Goal: Task Accomplishment & Management: Manage account settings

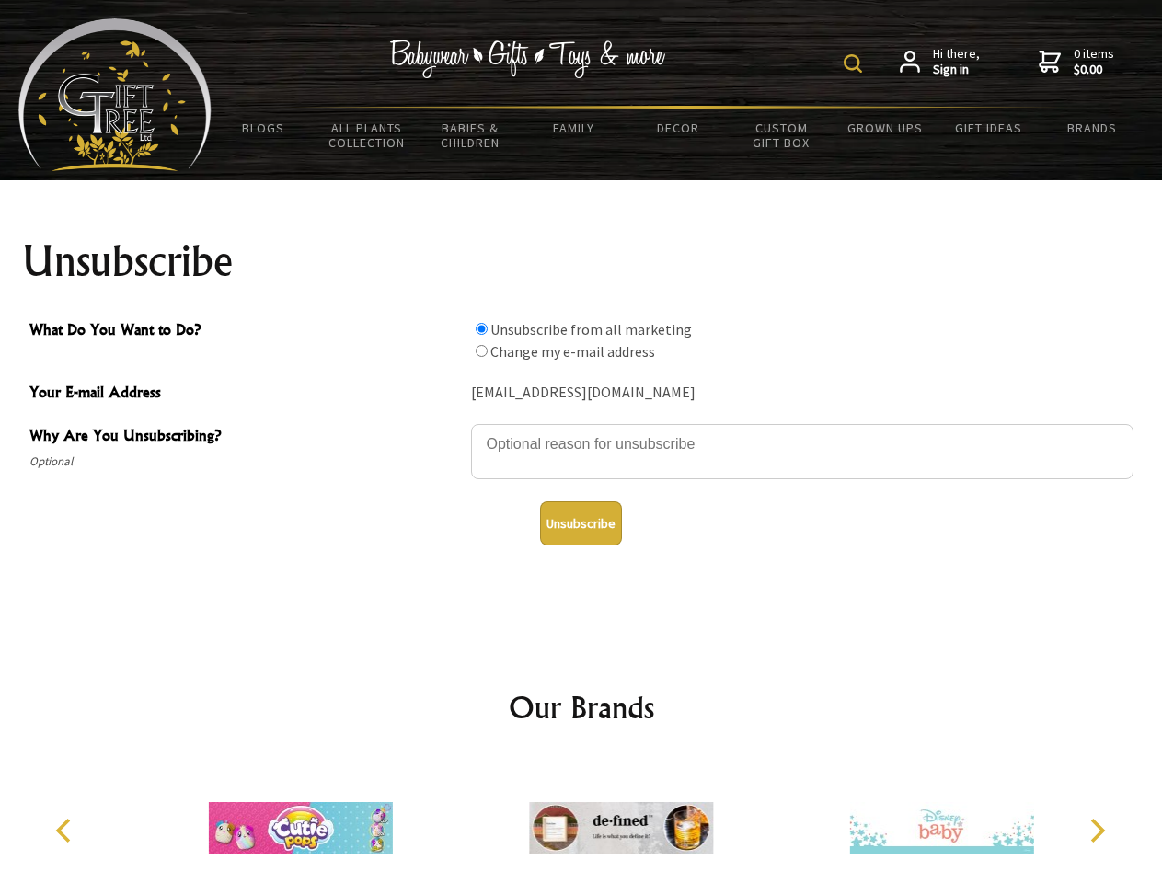
click at [855, 63] on img at bounding box center [852, 63] width 18 height 18
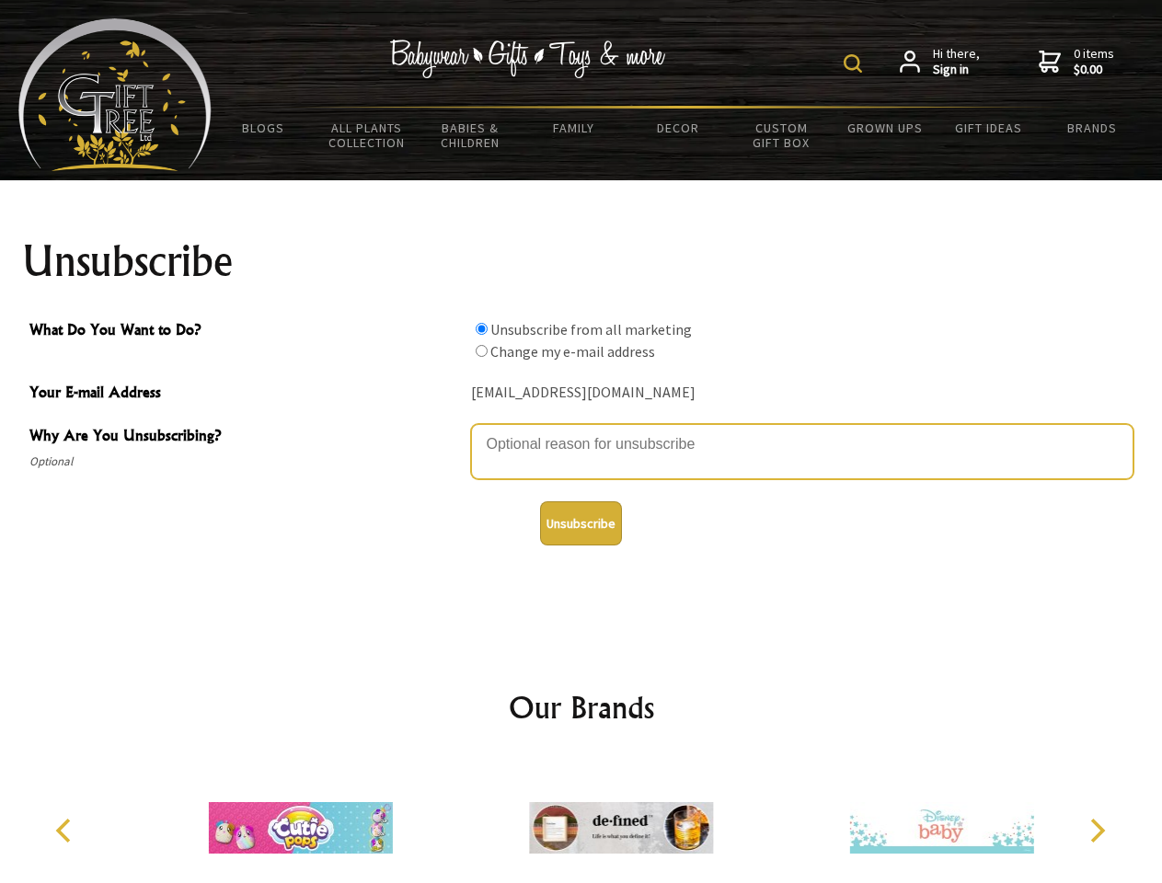
click at [581, 430] on textarea "Why Are You Unsubscribing?" at bounding box center [802, 451] width 662 height 55
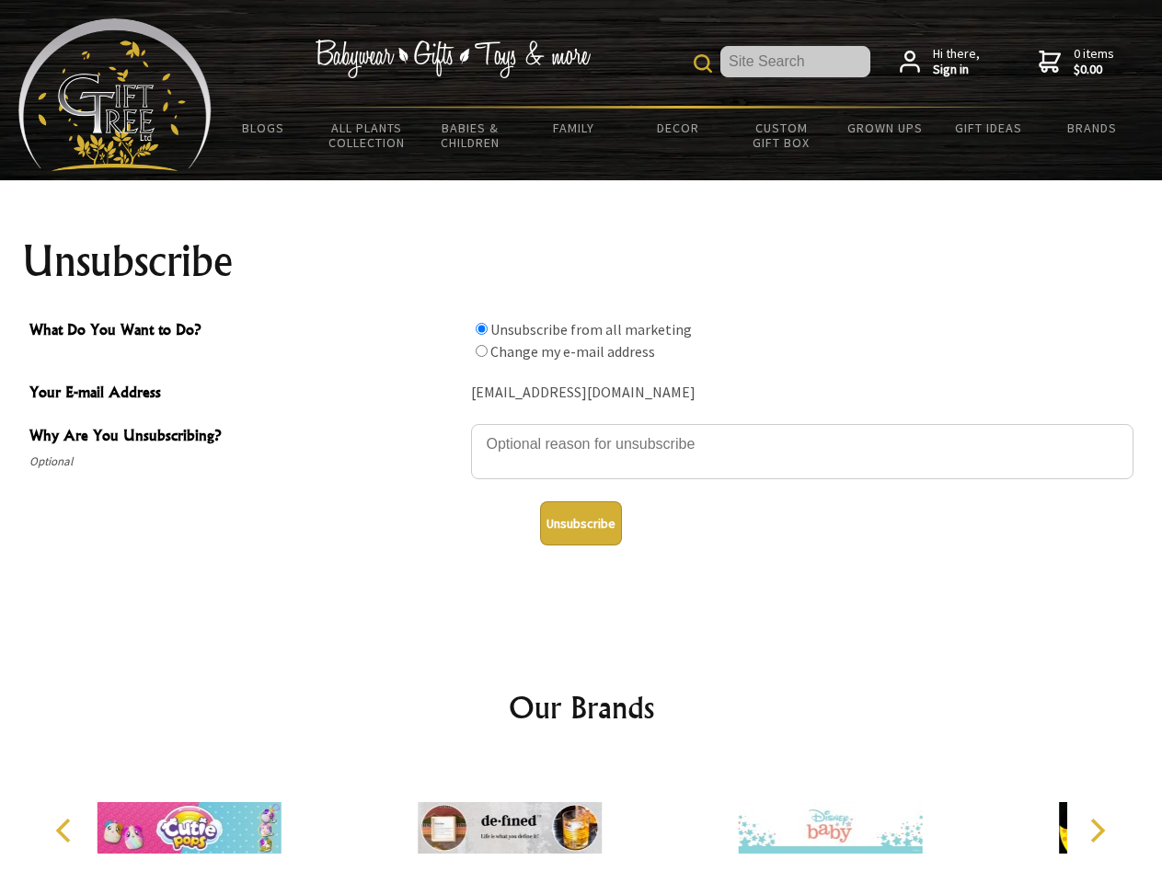
click at [481, 328] on input "What Do You Want to Do?" at bounding box center [481, 329] width 12 height 12
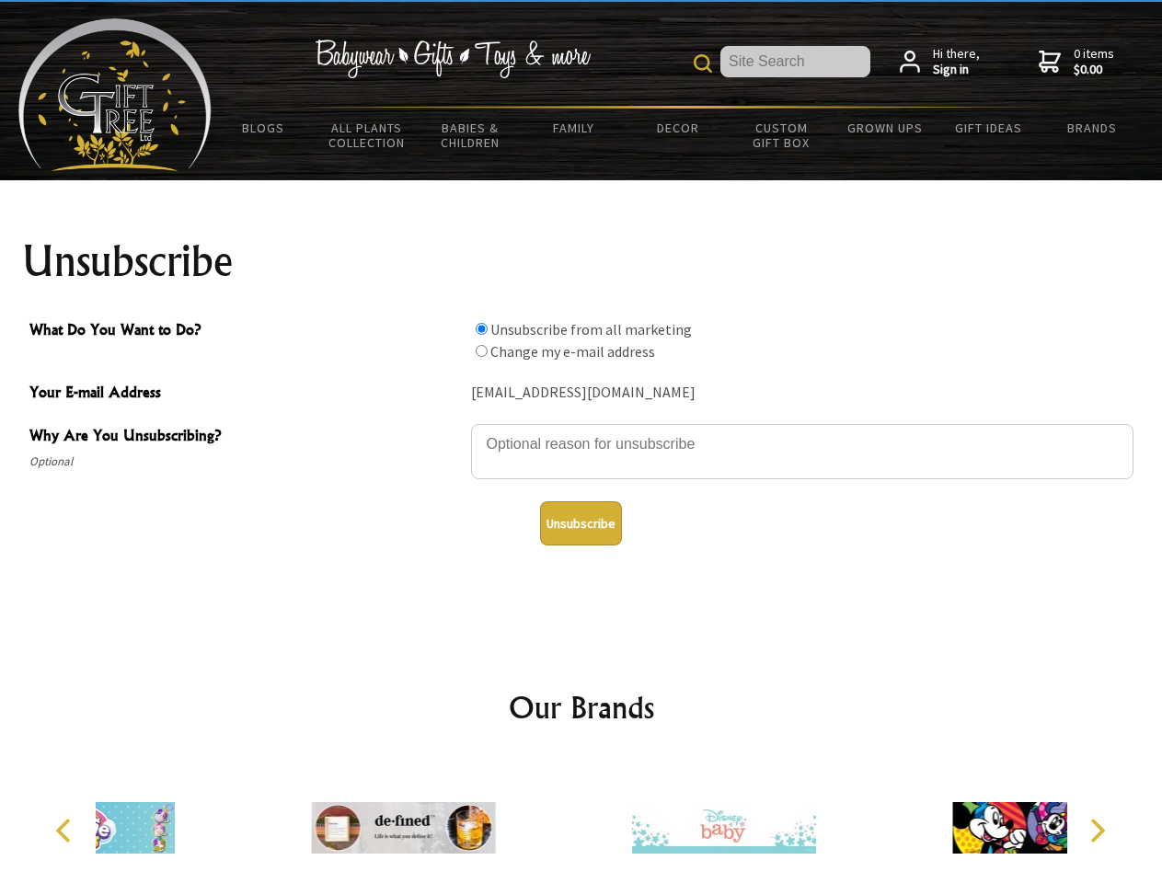
click at [481, 350] on input "What Do You Want to Do?" at bounding box center [481, 351] width 12 height 12
radio input "true"
click at [580, 523] on button "Unsubscribe" at bounding box center [581, 523] width 82 height 44
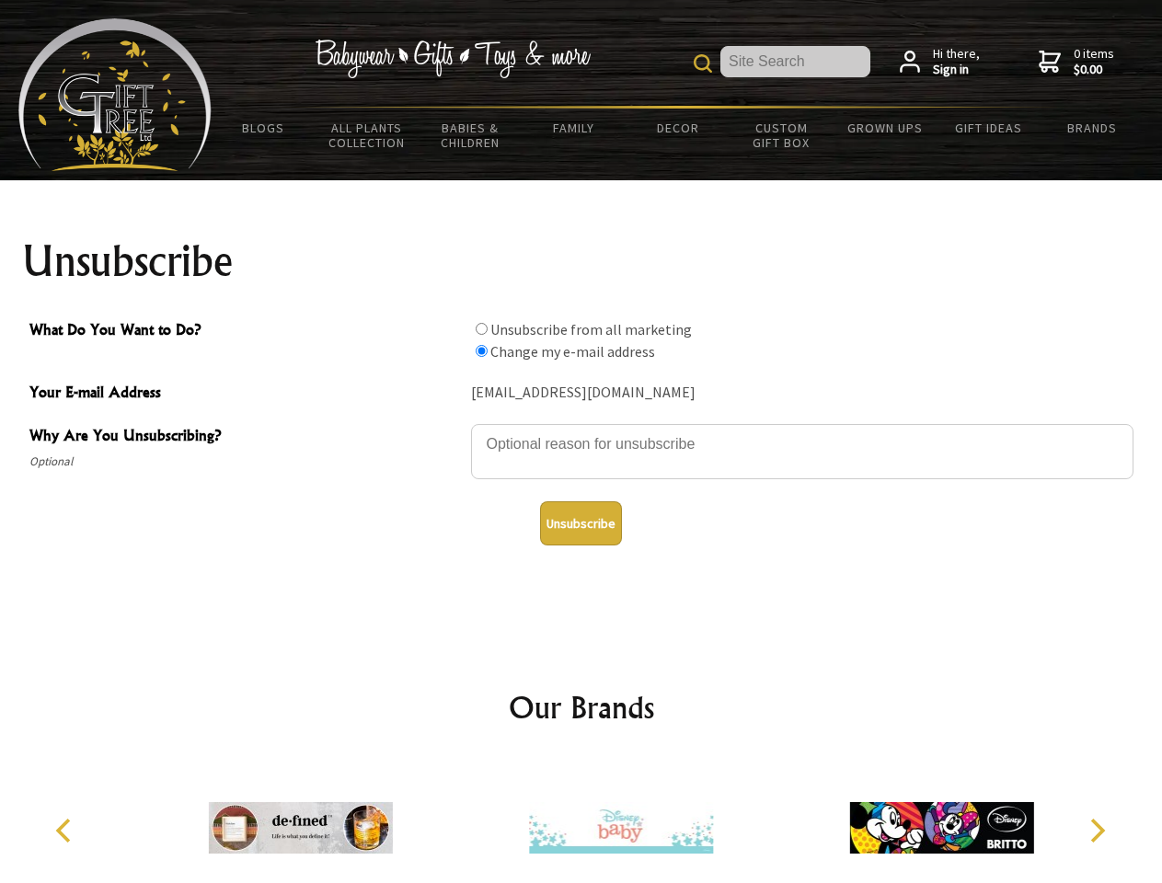
click at [581, 820] on img at bounding box center [621, 828] width 184 height 138
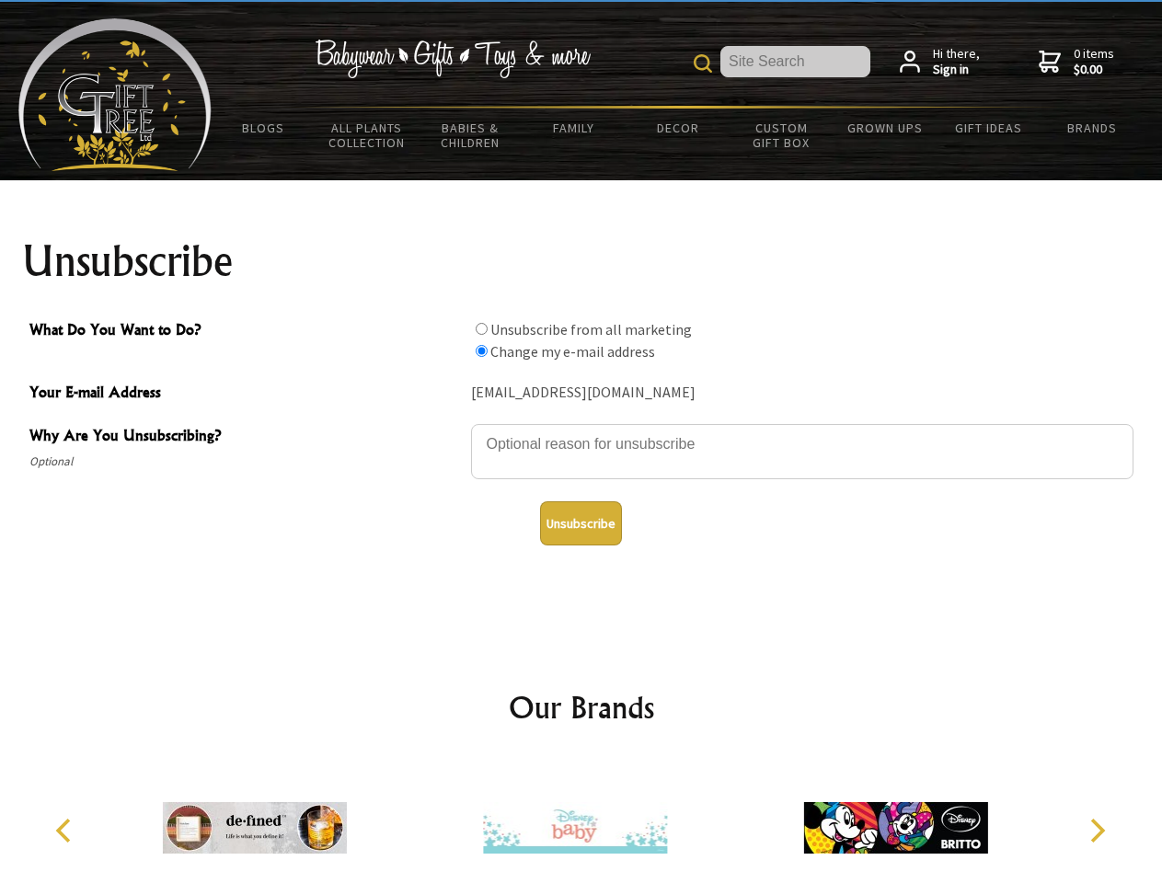
click at [66, 830] on icon "Previous" at bounding box center [65, 830] width 24 height 24
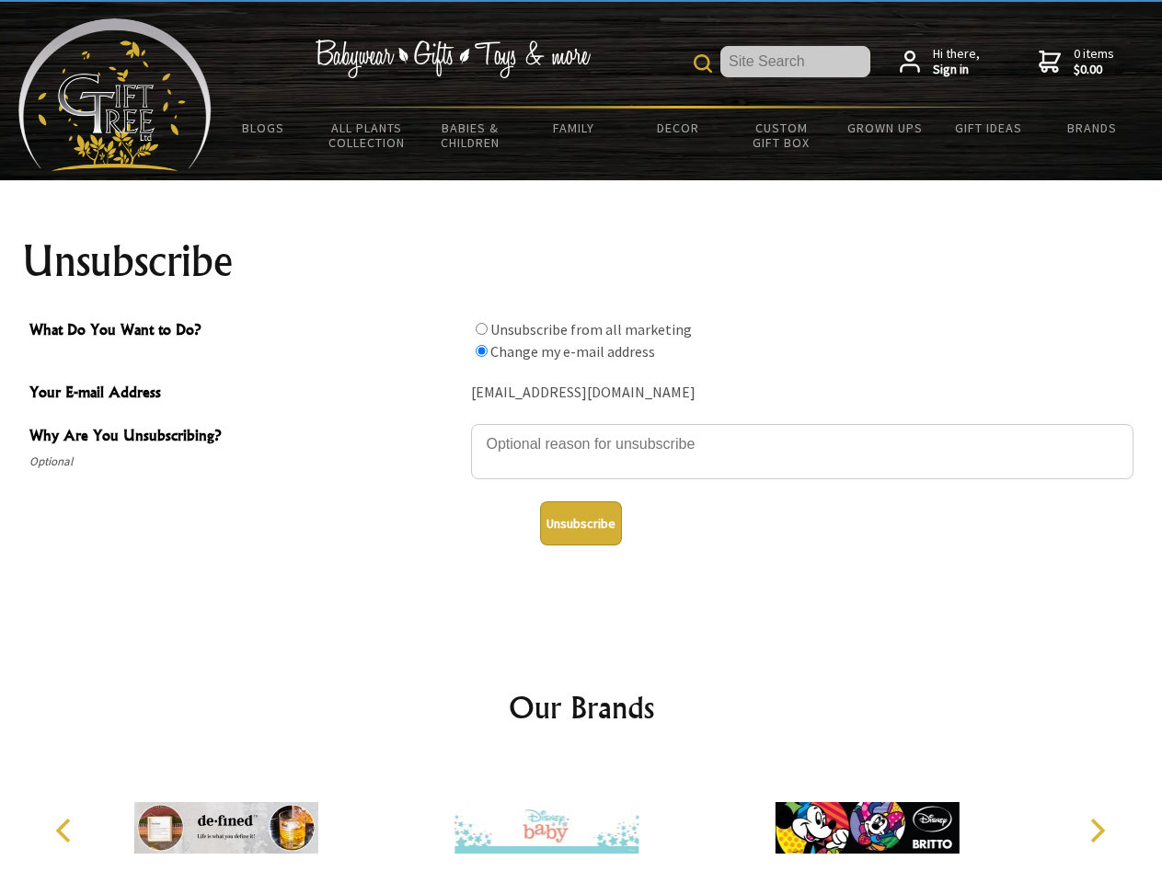
click at [1096, 830] on icon "Next" at bounding box center [1095, 830] width 24 height 24
